Goal: Use online tool/utility: Utilize a website feature to perform a specific function

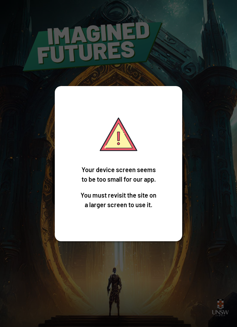
click at [49, 185] on div "Your device screen seems to be too small for our app. You must revisit the site…" at bounding box center [118, 163] width 237 height 327
click at [82, 184] on p "Your device screen seems to be too small for our app." at bounding box center [118, 174] width 76 height 19
click at [81, 184] on p "Your device screen seems to be too small for our app." at bounding box center [118, 174] width 76 height 19
click at [75, 187] on div "Your device screen seems to be too small for our app. You must revisit the site…" at bounding box center [118, 163] width 127 height 155
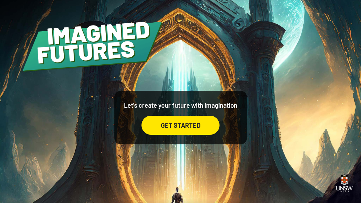
scroll to position [20, 0]
click at [196, 116] on div "GET STARTED" at bounding box center [180, 125] width 78 height 19
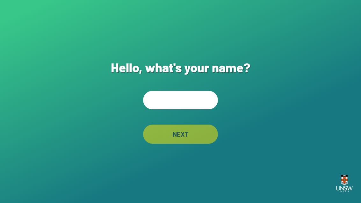
click at [156, 109] on input "text" at bounding box center [180, 100] width 75 height 18
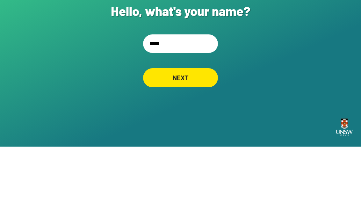
type input "*****"
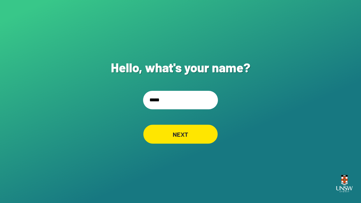
click at [163, 125] on div "NEXT" at bounding box center [180, 134] width 74 height 19
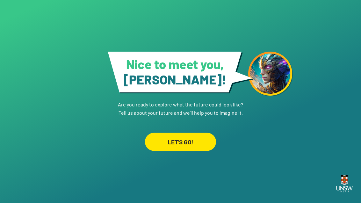
click at [156, 151] on div "LET'S GO!" at bounding box center [180, 141] width 71 height 18
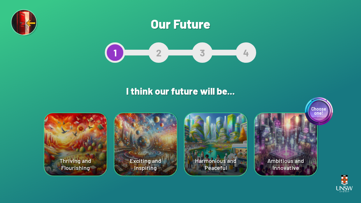
click at [237, 150] on div "Choose one! Ambitious and Innovative" at bounding box center [285, 144] width 62 height 62
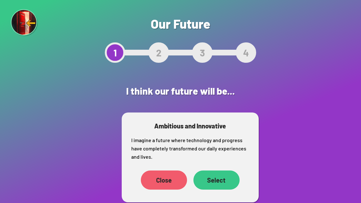
click at [213, 174] on div "Select" at bounding box center [216, 179] width 46 height 19
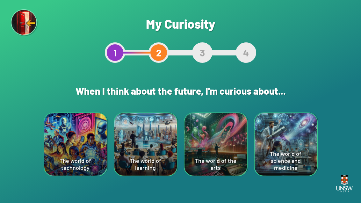
click at [139, 145] on div "The world of learning" at bounding box center [145, 144] width 62 height 62
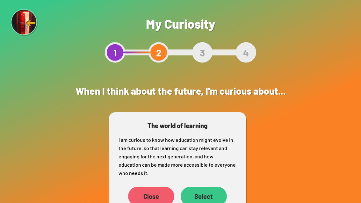
scroll to position [15, 0]
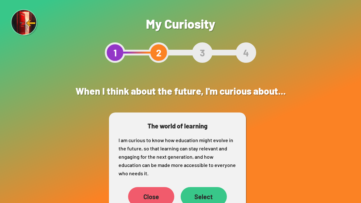
click at [203, 187] on div "Select" at bounding box center [204, 196] width 46 height 19
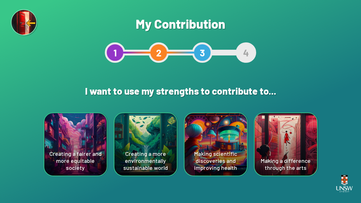
click at [211, 146] on div "Making scientific discoveries and improving health" at bounding box center [215, 144] width 62 height 62
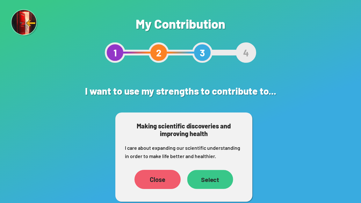
click at [205, 181] on div "Select" at bounding box center [210, 179] width 46 height 19
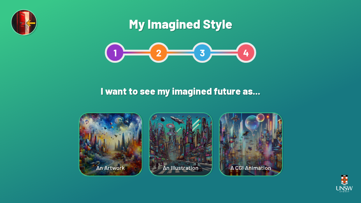
click at [237, 153] on div "A CGI Animation" at bounding box center [250, 144] width 62 height 62
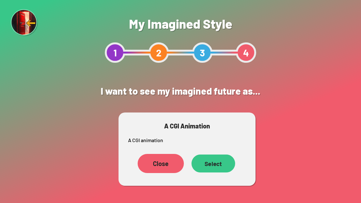
click at [216, 165] on div "Select" at bounding box center [213, 163] width 44 height 18
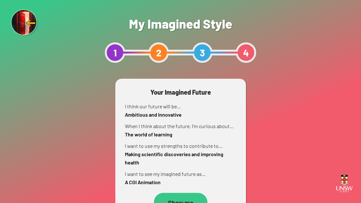
click at [168, 197] on div "Show me" at bounding box center [181, 202] width 54 height 19
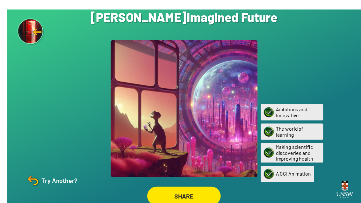
scroll to position [18, 0]
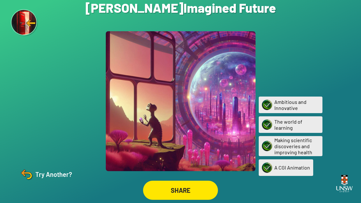
click at [33, 182] on img at bounding box center [26, 174] width 15 height 15
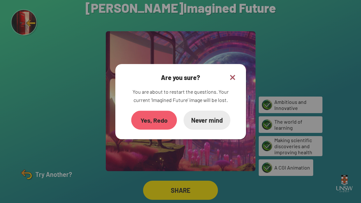
click at [145, 116] on div "Yes, Redo" at bounding box center [154, 120] width 46 height 19
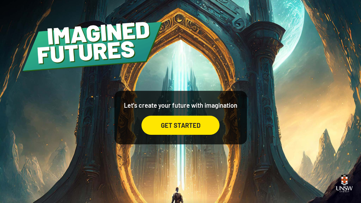
click at [154, 135] on div "GET STARTED" at bounding box center [180, 125] width 78 height 19
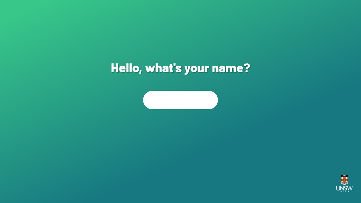
click at [150, 140] on div "NEXT" at bounding box center [180, 133] width 76 height 19
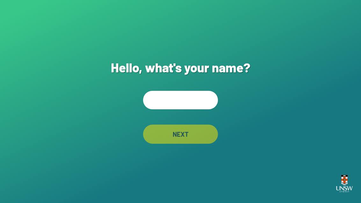
click at [153, 109] on input "text" at bounding box center [180, 100] width 75 height 18
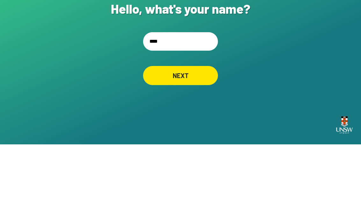
type input "*****"
click at [200, 125] on div "NEXT" at bounding box center [180, 134] width 75 height 19
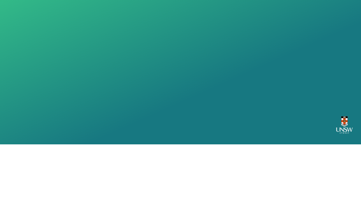
scroll to position [20, 0]
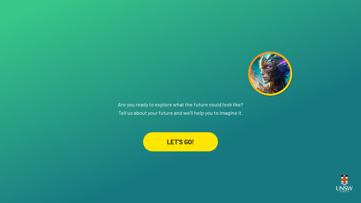
click at [199, 137] on div "LET'S GO!" at bounding box center [180, 141] width 75 height 19
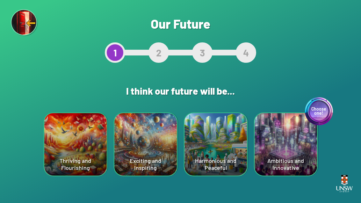
click at [231, 143] on div "Harmonious and Peaceful" at bounding box center [215, 144] width 62 height 62
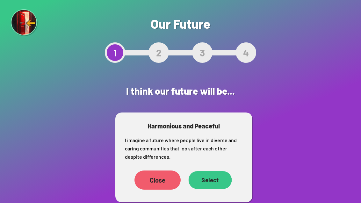
click at [220, 178] on div "Select" at bounding box center [209, 180] width 43 height 18
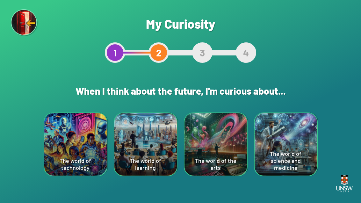
click at [236, 153] on div "The world of the arts" at bounding box center [215, 144] width 62 height 62
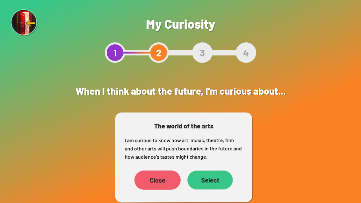
click at [226, 175] on div "Select" at bounding box center [209, 179] width 45 height 19
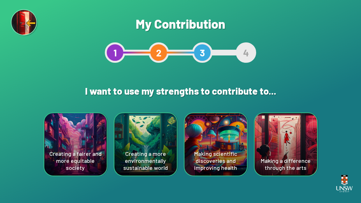
click at [122, 146] on div "Creating a more environmentally sustainable world" at bounding box center [145, 144] width 62 height 62
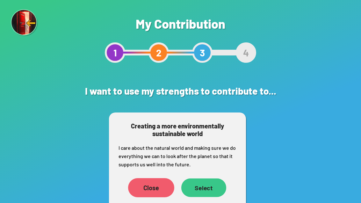
click at [218, 185] on div "Select" at bounding box center [203, 187] width 45 height 18
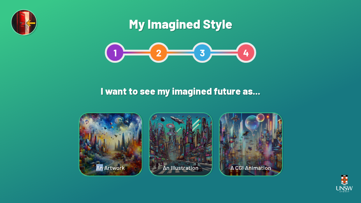
click at [237, 150] on div "Are you sure? This will reset your answers Yes, Redo Never mind My Imagined Sty…" at bounding box center [180, 101] width 361 height 203
click at [95, 131] on div "An Artwork" at bounding box center [110, 144] width 62 height 62
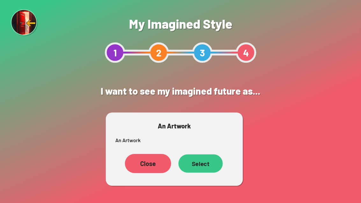
click at [220, 165] on div "Select" at bounding box center [200, 163] width 44 height 18
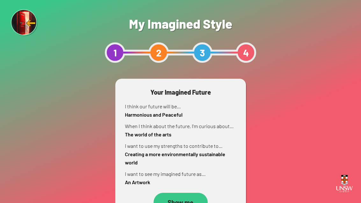
click at [164, 202] on div "Show me" at bounding box center [181, 202] width 54 height 19
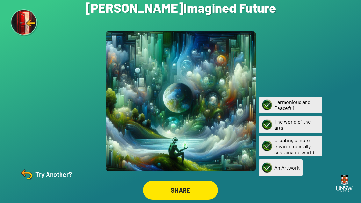
click at [178, 200] on div "SHARE" at bounding box center [180, 190] width 75 height 19
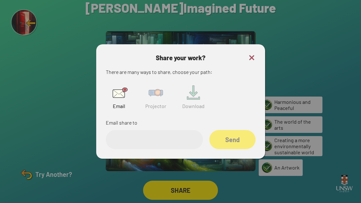
click at [194, 103] on img at bounding box center [193, 92] width 20 height 20
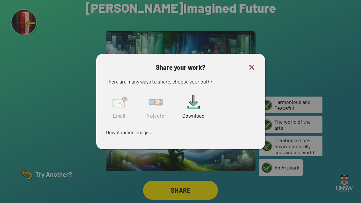
scroll to position [20, 0]
click at [151, 101] on img at bounding box center [156, 102] width 20 height 20
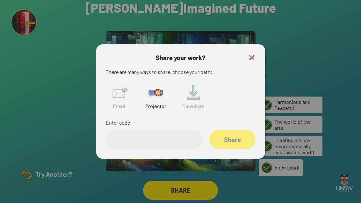
click at [165, 134] on input "text" at bounding box center [154, 139] width 97 height 19
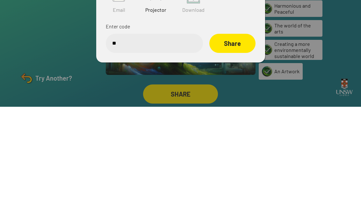
type input "*"
type input "******"
click at [237, 130] on div "Share" at bounding box center [232, 139] width 45 height 19
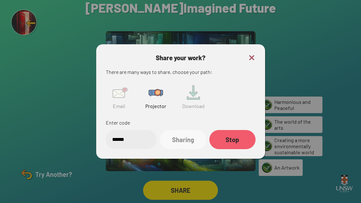
click at [27, 50] on div at bounding box center [180, 101] width 361 height 203
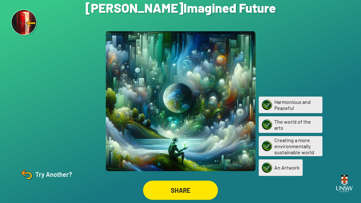
click at [21, 27] on img at bounding box center [24, 22] width 27 height 27
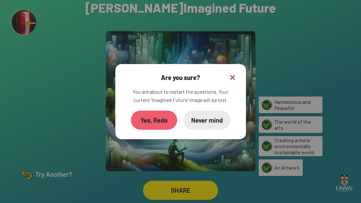
click at [21, 49] on div at bounding box center [180, 101] width 361 height 203
